Goal: Navigation & Orientation: Find specific page/section

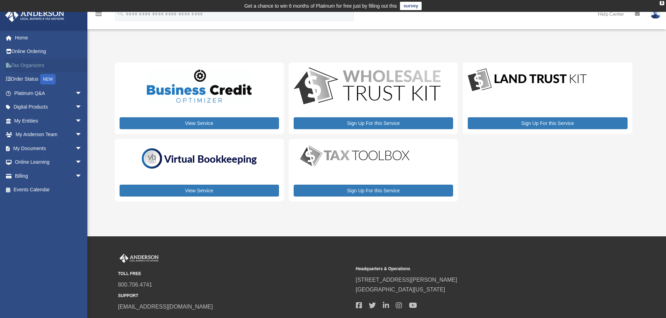
click at [33, 64] on link "Tax Organizers" at bounding box center [49, 65] width 88 height 14
click at [38, 53] on link "Online Ordering" at bounding box center [49, 52] width 88 height 14
click at [75, 133] on span "arrow_drop_down" at bounding box center [82, 135] width 14 height 14
click at [55, 148] on link "My Anderson Team" at bounding box center [51, 148] width 83 height 14
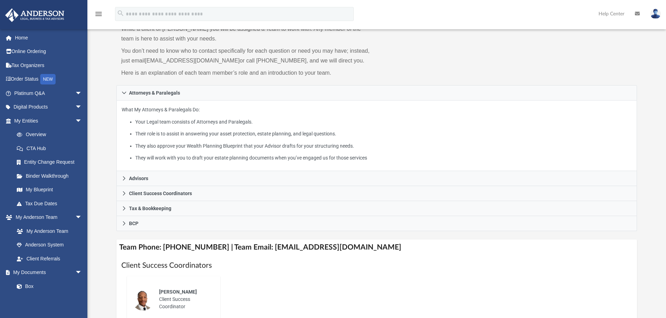
scroll to position [70, 0]
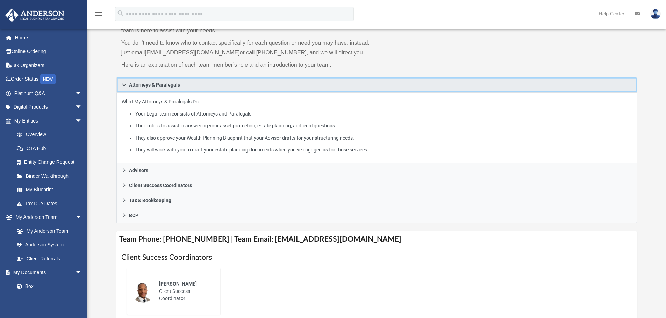
click at [123, 83] on icon at bounding box center [124, 84] width 5 height 5
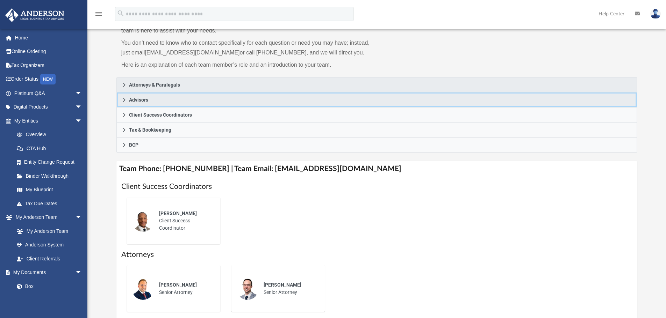
click at [123, 101] on icon at bounding box center [124, 99] width 5 height 5
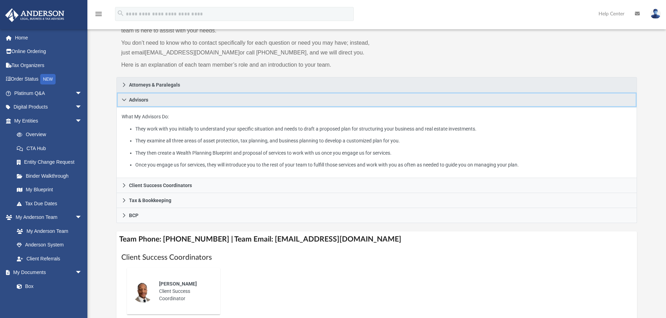
click at [123, 101] on icon at bounding box center [124, 99] width 5 height 5
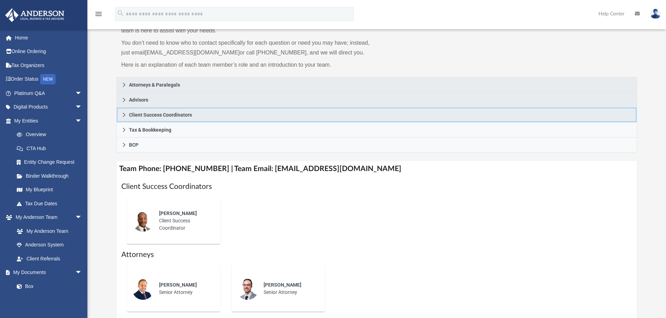
click at [123, 114] on icon at bounding box center [124, 114] width 5 height 5
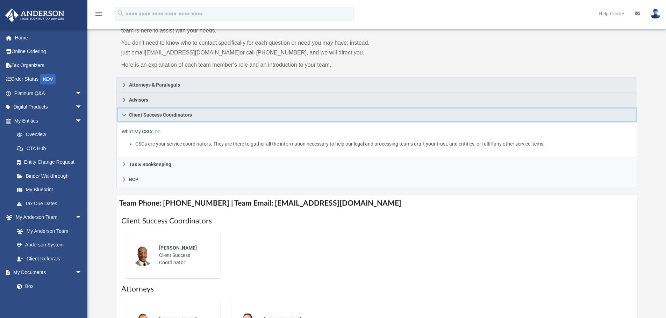
click at [123, 114] on icon at bounding box center [124, 114] width 5 height 5
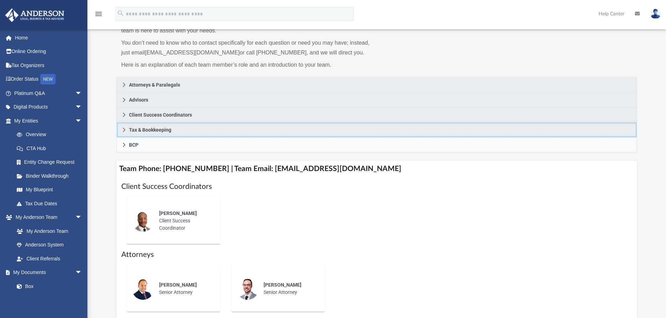
click at [122, 131] on icon at bounding box center [124, 130] width 5 height 5
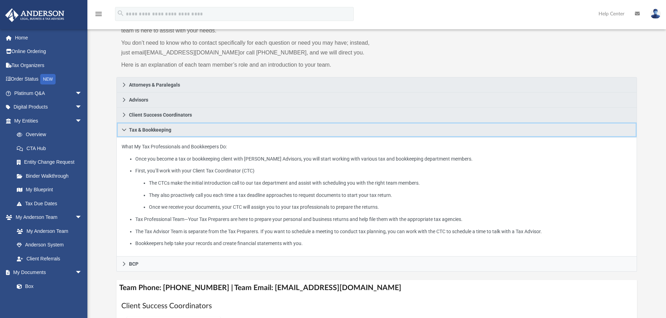
scroll to position [105, 0]
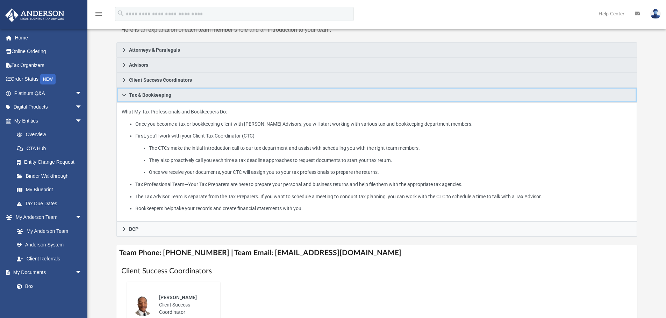
click at [124, 95] on icon at bounding box center [124, 95] width 5 height 5
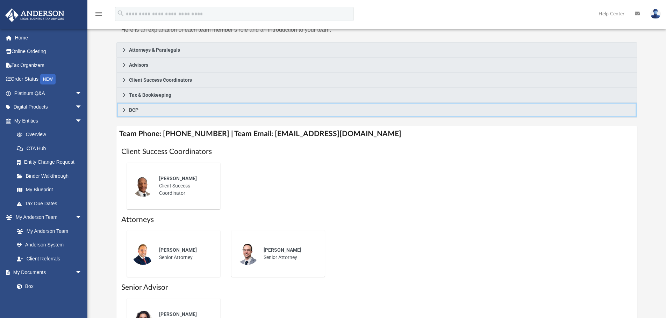
click at [124, 111] on icon at bounding box center [124, 110] width 2 height 4
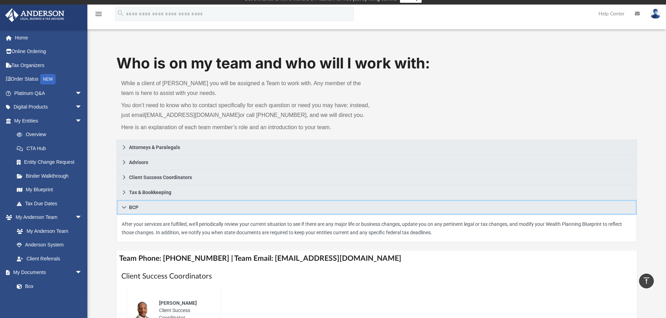
scroll to position [0, 0]
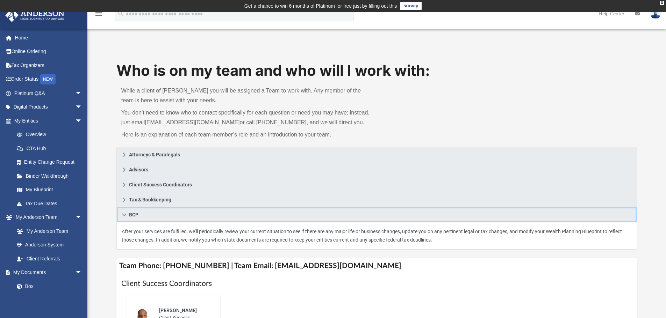
click at [126, 215] on icon at bounding box center [124, 214] width 5 height 5
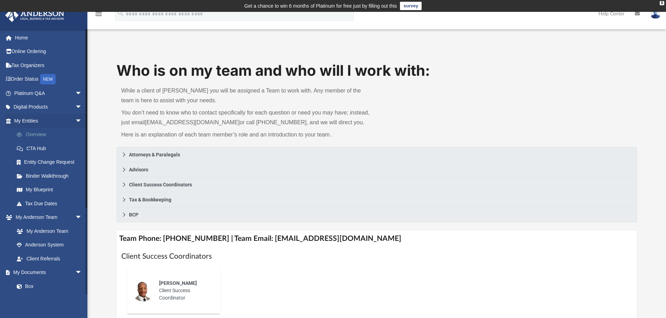
click at [42, 134] on link "Overview" at bounding box center [51, 135] width 83 height 14
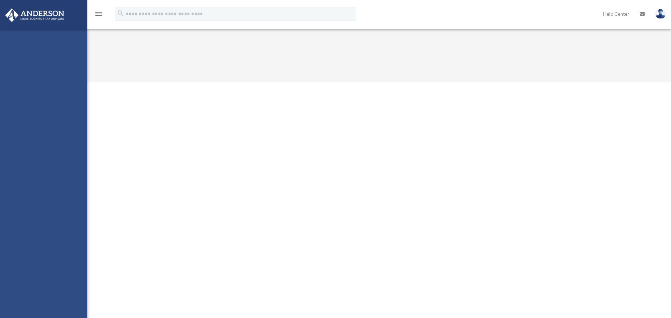
click at [43, 150] on div "[EMAIL_ADDRESS][DOMAIN_NAME] Sign Out [EMAIL_ADDRESS][DOMAIN_NAME] Home Online …" at bounding box center [43, 188] width 87 height 318
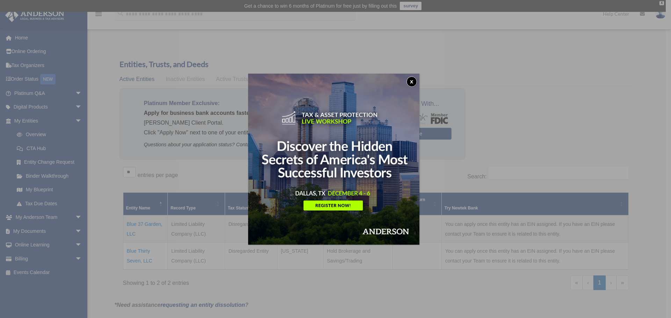
click at [413, 82] on button "x" at bounding box center [411, 82] width 10 height 10
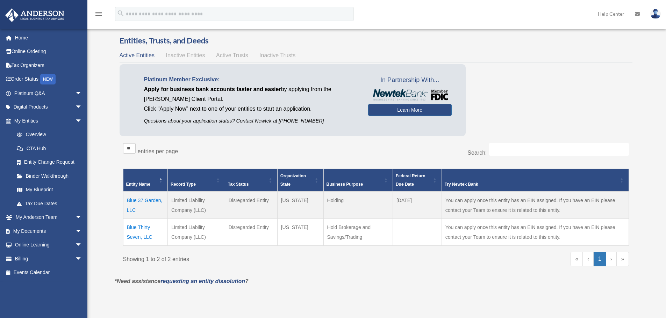
scroll to position [35, 0]
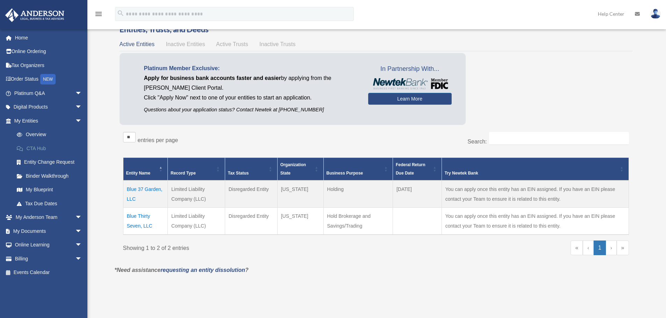
click at [38, 147] on link "CTA Hub" at bounding box center [51, 148] width 83 height 14
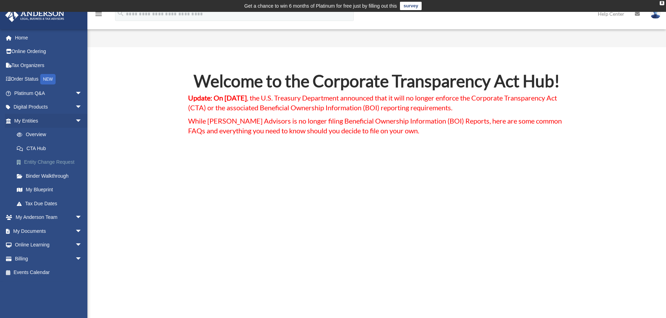
click at [48, 164] on link "Entity Change Request" at bounding box center [51, 162] width 83 height 14
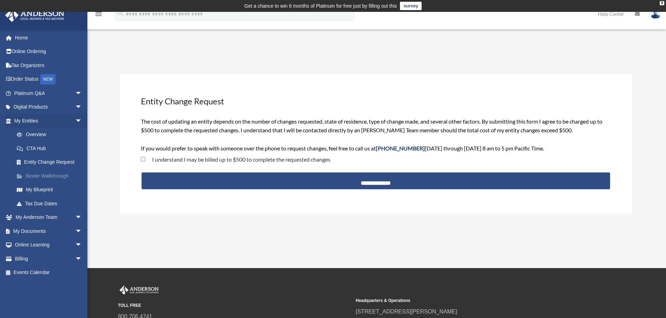
click at [49, 176] on link "Binder Walkthrough" at bounding box center [51, 176] width 83 height 14
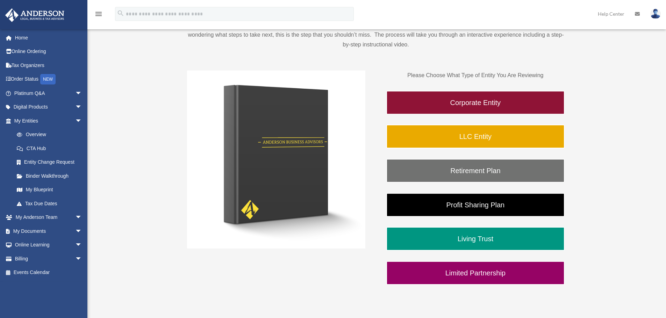
scroll to position [105, 0]
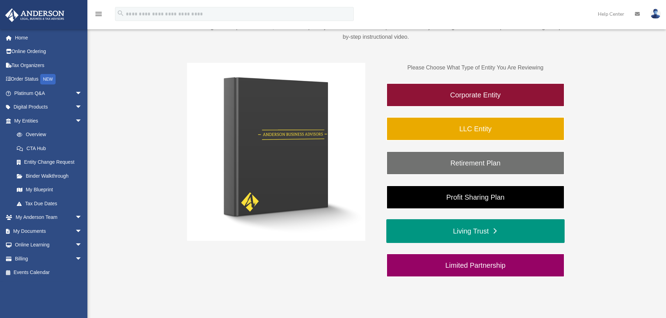
click at [495, 234] on link "Living Trust" at bounding box center [475, 231] width 178 height 24
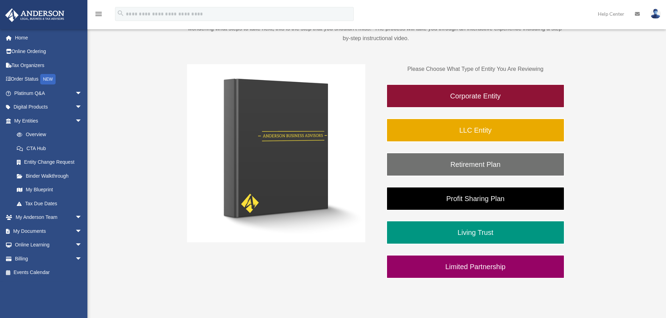
scroll to position [105, 0]
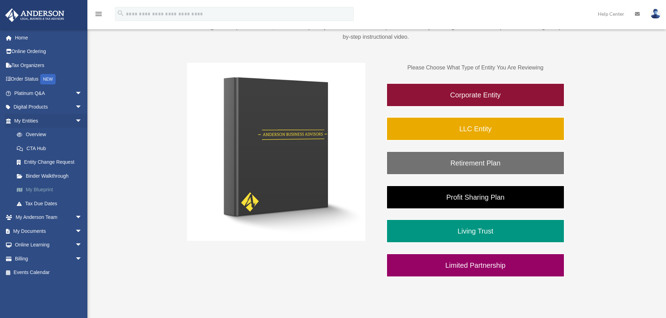
click at [44, 189] on link "My Blueprint" at bounding box center [51, 190] width 83 height 14
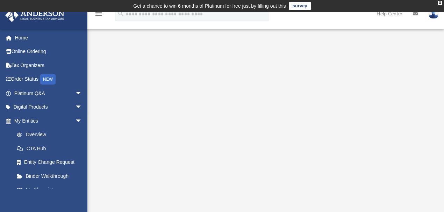
drag, startPoint x: 668, startPoint y: 1, endPoint x: 103, endPoint y: 88, distance: 571.7
click at [103, 88] on div at bounding box center [265, 191] width 356 height 279
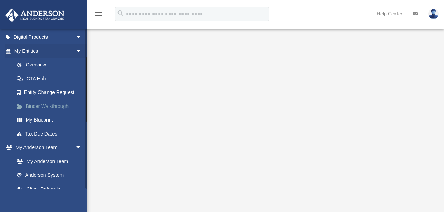
scroll to position [46, 0]
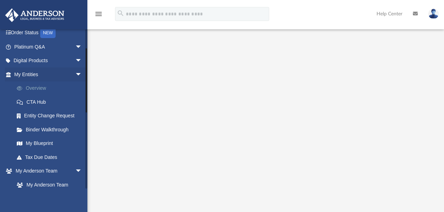
click at [41, 88] on link "Overview" at bounding box center [51, 88] width 83 height 14
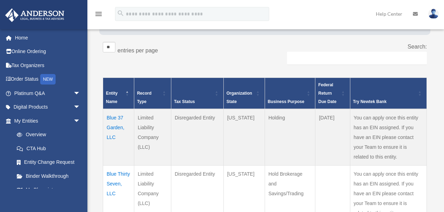
scroll to position [140, 0]
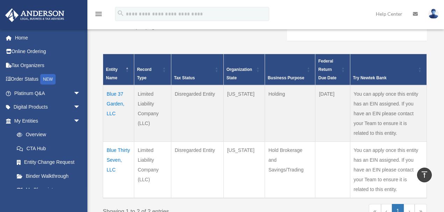
drag, startPoint x: 447, startPoint y: 0, endPoint x: 266, endPoint y: 41, distance: 186.0
click at [266, 41] on div "Search:" at bounding box center [346, 33] width 162 height 30
click at [33, 80] on link "Order Status NEW" at bounding box center [48, 79] width 86 height 14
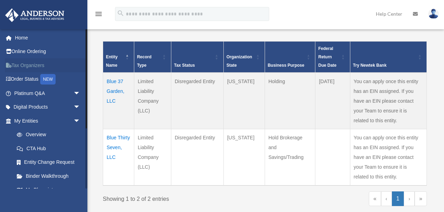
scroll to position [151, 0]
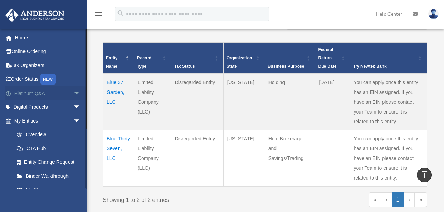
click at [73, 92] on span "arrow_drop_down" at bounding box center [80, 93] width 14 height 14
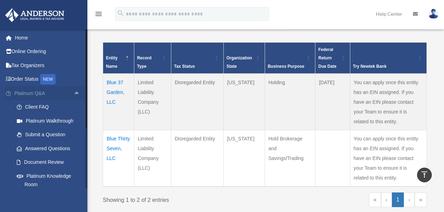
click at [73, 92] on span "arrow_drop_up" at bounding box center [80, 93] width 14 height 14
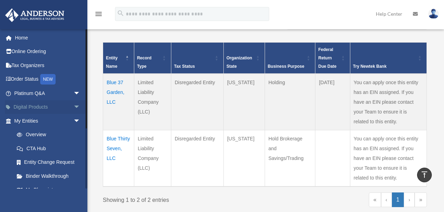
click at [73, 106] on span "arrow_drop_down" at bounding box center [80, 107] width 14 height 14
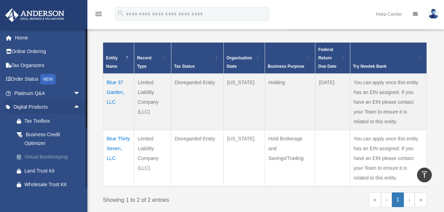
click at [50, 158] on div "Virtual Bookkeeping" at bounding box center [53, 157] width 58 height 9
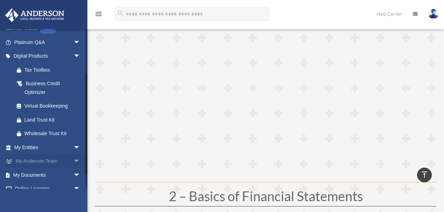
scroll to position [70, 0]
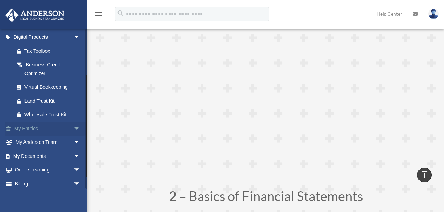
click at [73, 128] on span "arrow_drop_down" at bounding box center [80, 129] width 14 height 14
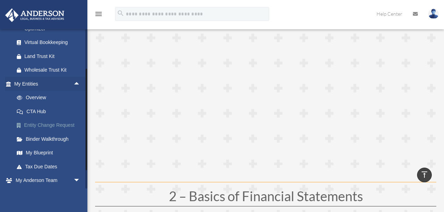
scroll to position [116, 0]
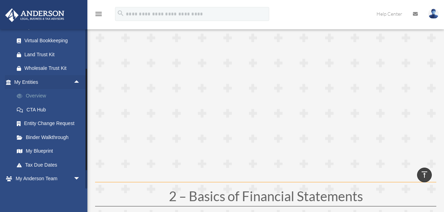
click at [42, 95] on link "Overview" at bounding box center [50, 96] width 81 height 14
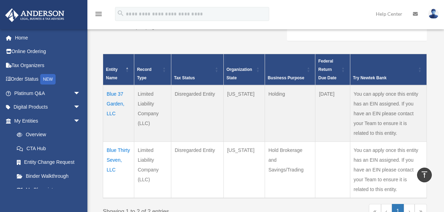
scroll to position [163, 0]
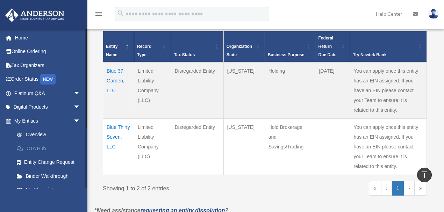
click at [41, 148] on link "CTA Hub" at bounding box center [50, 148] width 81 height 14
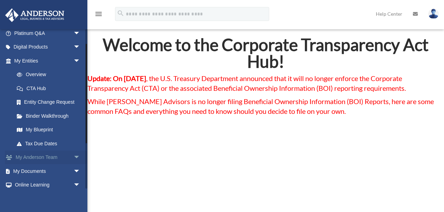
scroll to position [70, 0]
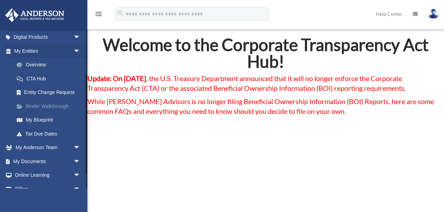
click at [45, 107] on link "Binder Walkthrough" at bounding box center [50, 106] width 81 height 14
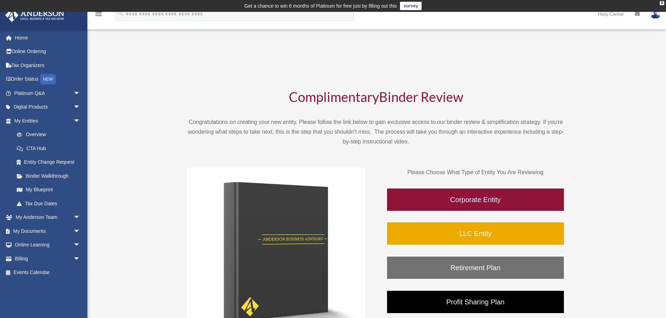
drag, startPoint x: 425, startPoint y: 0, endPoint x: 538, endPoint y: 91, distance: 145.4
click at [443, 91] on h1 "Complimentary Binder Review" at bounding box center [375, 98] width 377 height 17
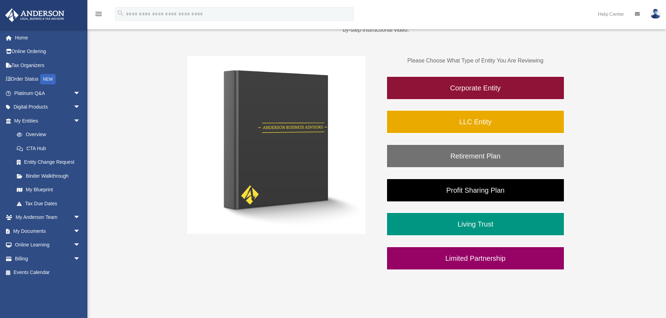
scroll to position [113, 0]
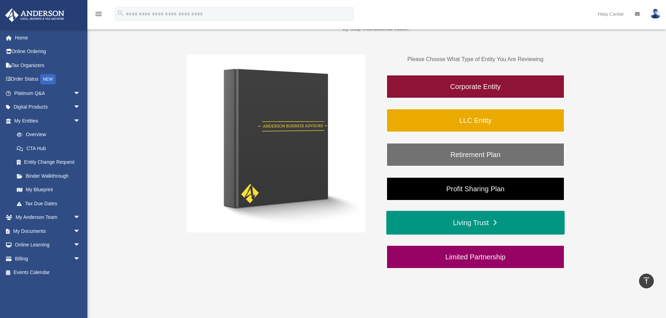
click at [443, 212] on link "Living Trust" at bounding box center [475, 223] width 178 height 24
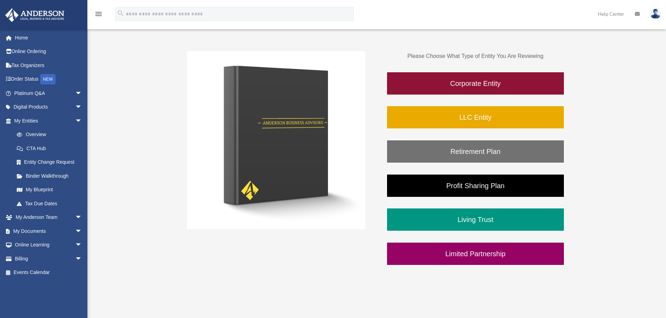
scroll to position [113, 0]
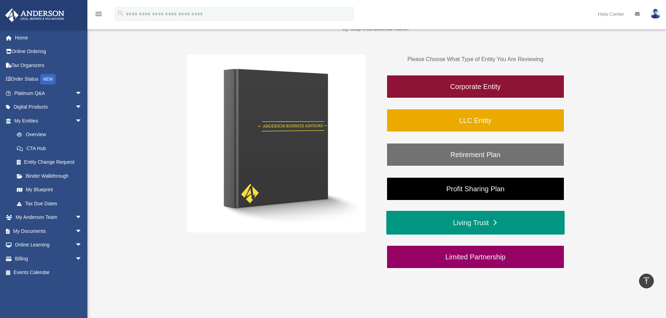
click at [492, 222] on link "Living Trust" at bounding box center [475, 223] width 178 height 24
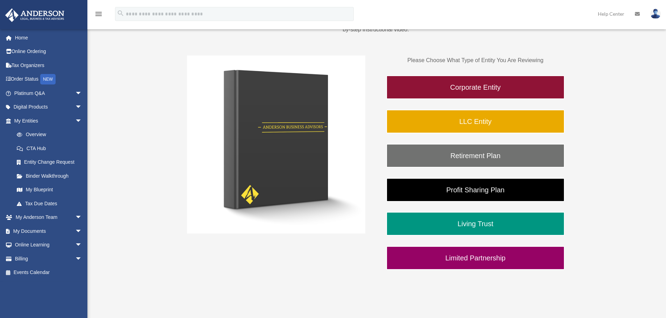
scroll to position [113, 0]
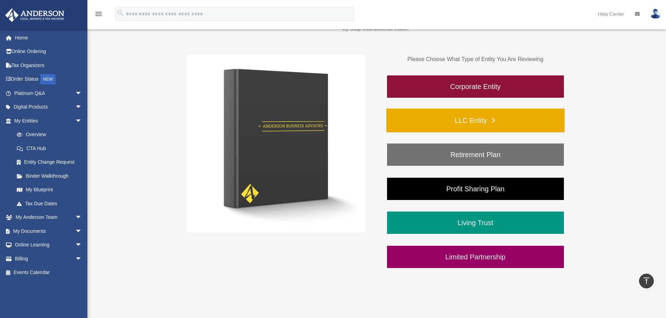
click at [481, 118] on link "LLC Entity" at bounding box center [475, 121] width 178 height 24
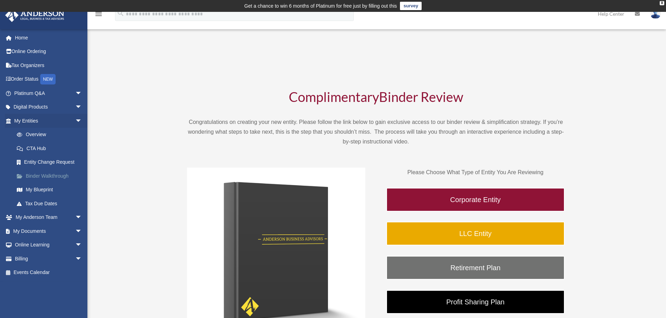
click at [51, 176] on link "Binder Walkthrough" at bounding box center [51, 176] width 83 height 14
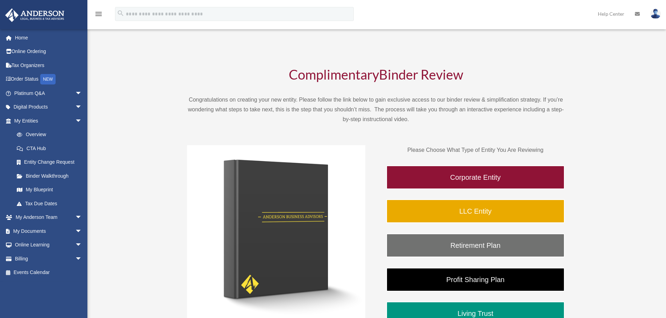
scroll to position [35, 0]
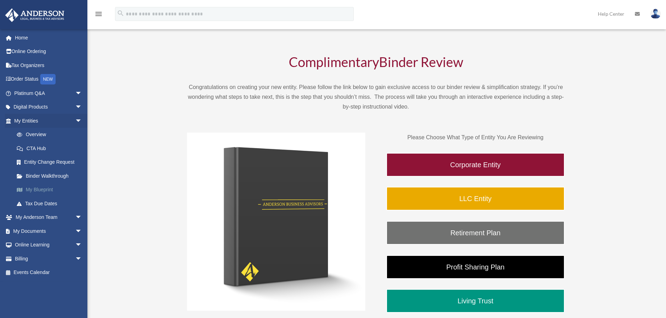
click at [44, 190] on link "My Blueprint" at bounding box center [51, 190] width 83 height 14
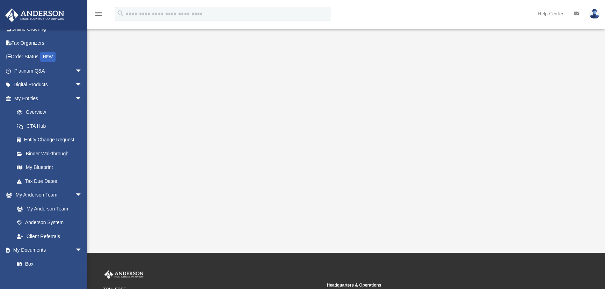
scroll to position [112, 0]
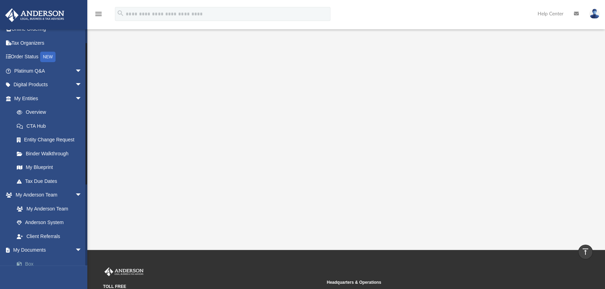
click at [28, 263] on link "Box" at bounding box center [51, 264] width 83 height 14
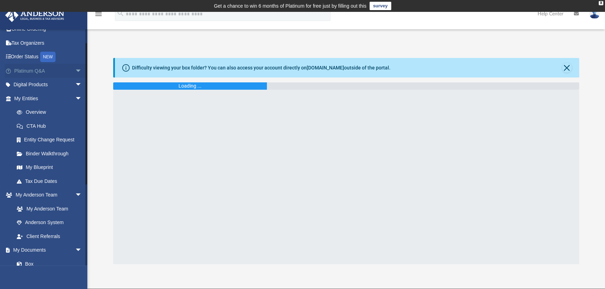
click at [75, 70] on span "arrow_drop_down" at bounding box center [82, 71] width 14 height 14
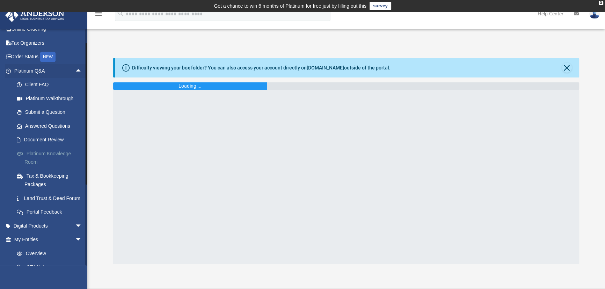
click at [56, 155] on link "Platinum Knowledge Room" at bounding box center [51, 158] width 83 height 22
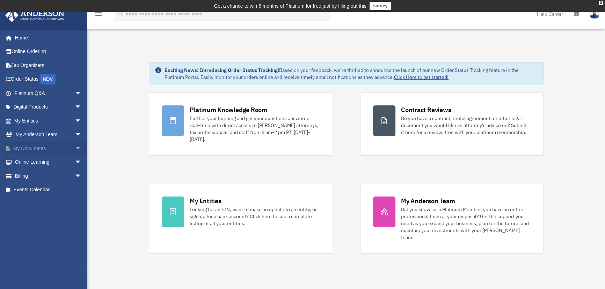
click at [75, 147] on span "arrow_drop_down" at bounding box center [82, 148] width 14 height 14
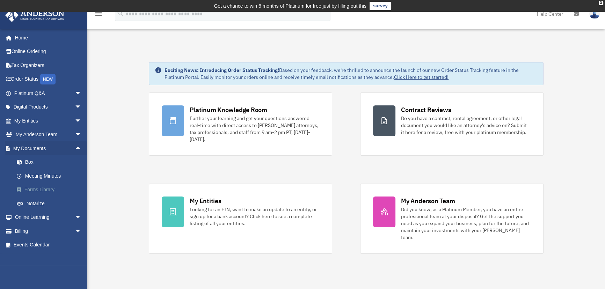
click at [50, 190] on link "Forms Library" at bounding box center [51, 190] width 82 height 14
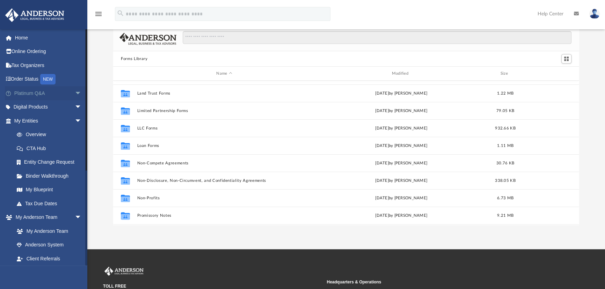
click at [75, 93] on span "arrow_drop_down" at bounding box center [82, 93] width 14 height 14
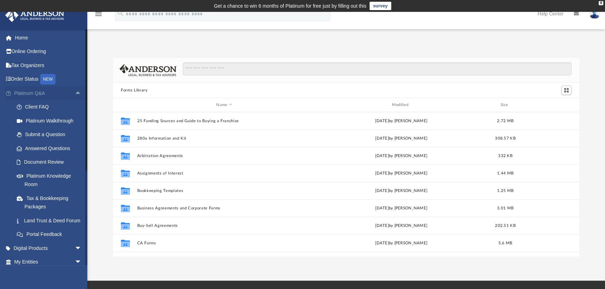
click at [75, 92] on span "arrow_drop_up" at bounding box center [82, 93] width 14 height 14
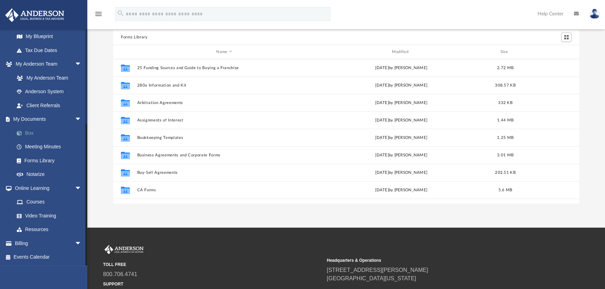
scroll to position [95, 0]
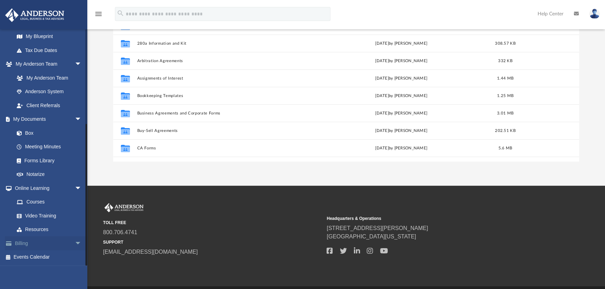
click at [75, 242] on span "arrow_drop_down" at bounding box center [82, 244] width 14 height 14
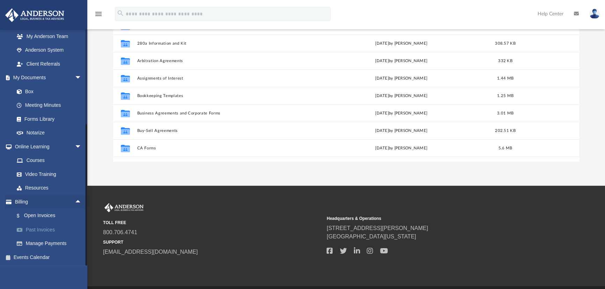
scroll to position [116, 0]
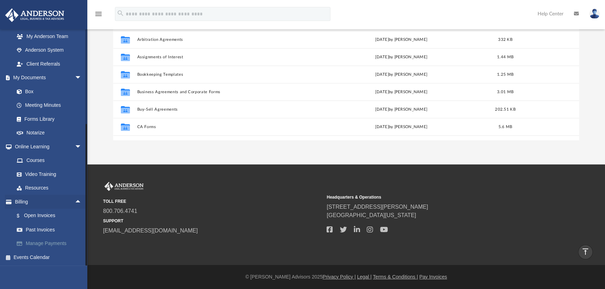
click at [47, 243] on link "Manage Payments" at bounding box center [51, 244] width 82 height 14
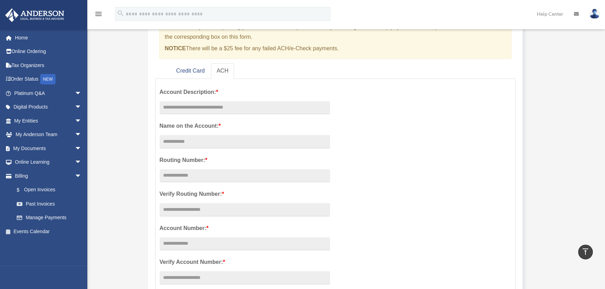
scroll to position [31, 0]
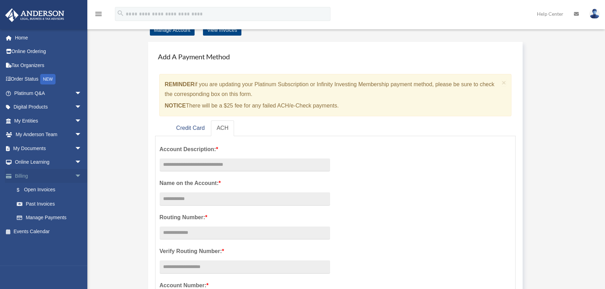
click at [75, 175] on span "arrow_drop_down" at bounding box center [82, 176] width 14 height 14
click at [75, 147] on span "arrow_drop_down" at bounding box center [82, 148] width 14 height 14
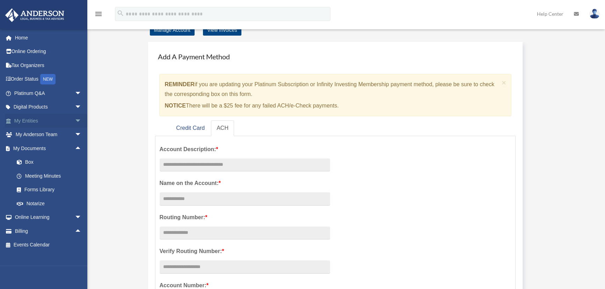
click at [75, 120] on span "arrow_drop_down" at bounding box center [82, 121] width 14 height 14
click at [75, 120] on span "arrow_drop_up" at bounding box center [82, 121] width 14 height 14
click at [32, 162] on link "Box" at bounding box center [51, 162] width 82 height 14
